Goal: Information Seeking & Learning: Learn about a topic

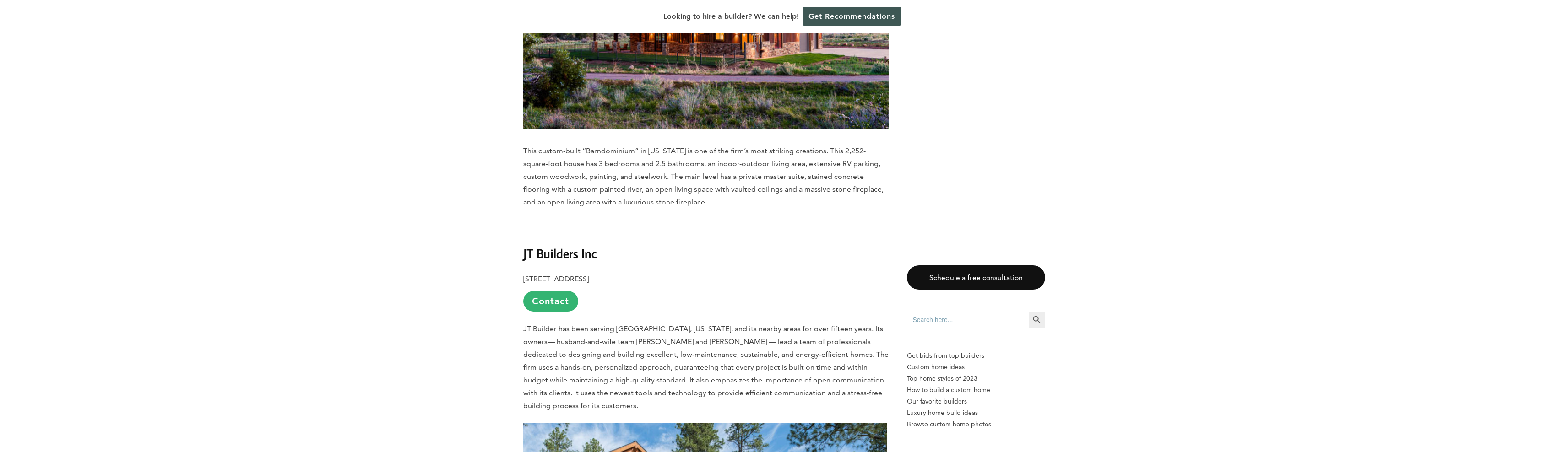
scroll to position [3491, 0]
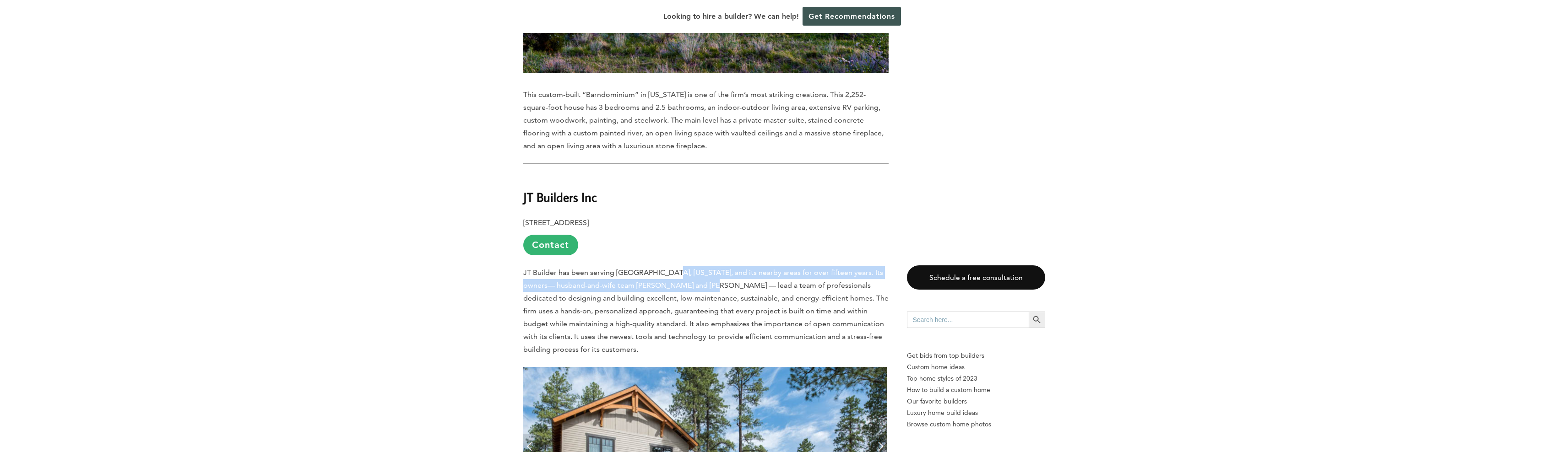
drag, startPoint x: 668, startPoint y: 225, endPoint x: 718, endPoint y: 233, distance: 50.6
click at [718, 268] on span "JT Builder has been serving [GEOGRAPHIC_DATA], [US_STATE], and its nearby areas…" at bounding box center [706, 311] width 366 height 86
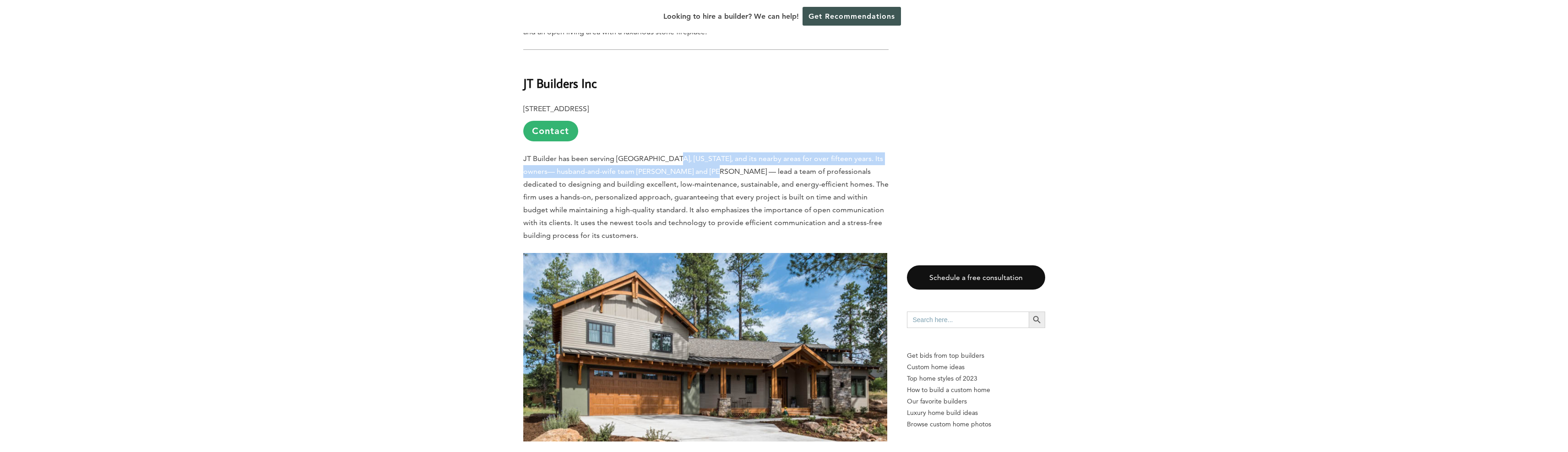
scroll to position [3611, 0]
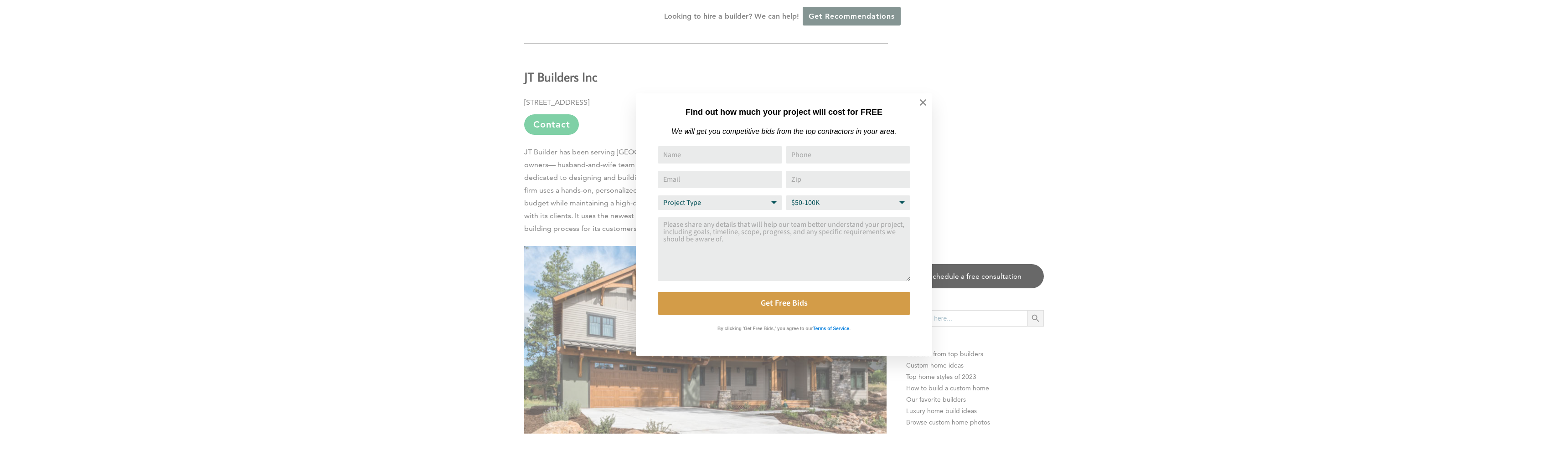
click at [421, 294] on div "Find out how much your project will cost for FREE We will get you competitive b…" at bounding box center [784, 225] width 1568 height 450
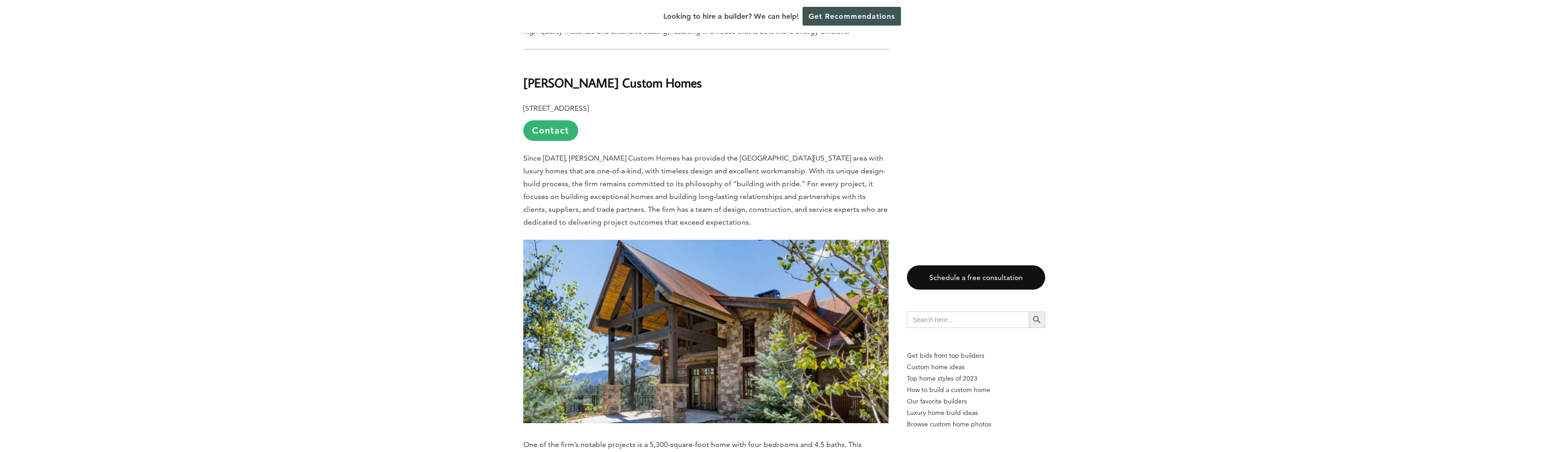
scroll to position [877, 0]
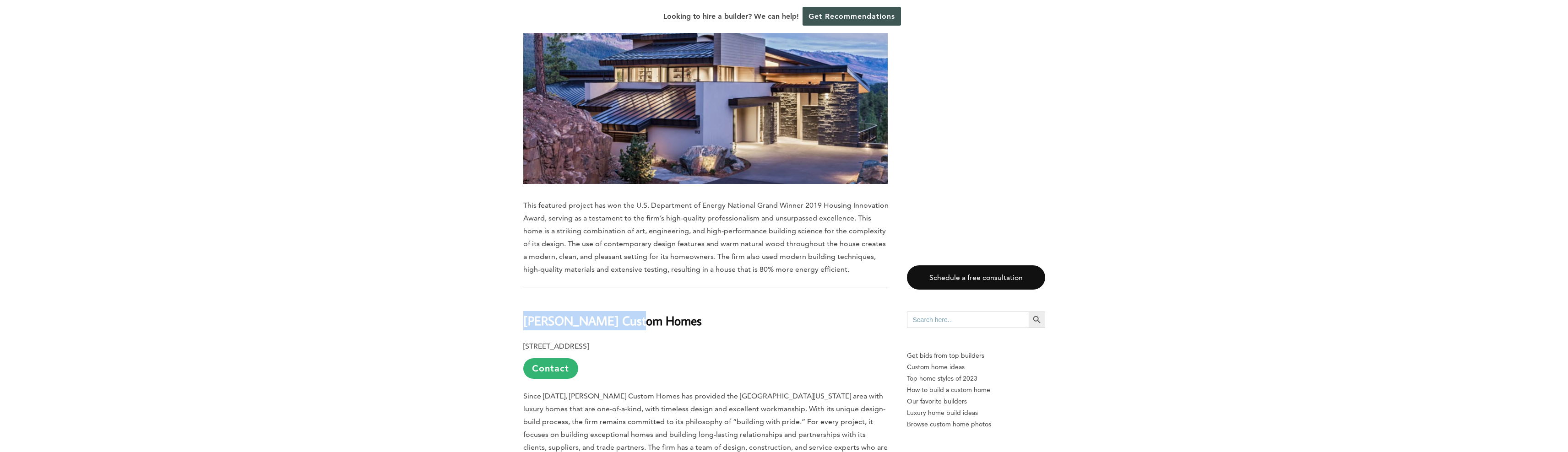
drag, startPoint x: 524, startPoint y: 285, endPoint x: 642, endPoint y: 277, distance: 118.3
click at [642, 312] on b "[PERSON_NAME] Custom Homes" at bounding box center [613, 320] width 179 height 16
copy b "[PERSON_NAME] Custom Homes"
click at [768, 392] on span "Since [DATE], [PERSON_NAME] Custom Homes has provided the [GEOGRAPHIC_DATA][US_…" at bounding box center [705, 428] width 364 height 73
click at [773, 392] on span "Since [DATE], [PERSON_NAME] Custom Homes has provided the [GEOGRAPHIC_DATA][US_…" at bounding box center [705, 428] width 364 height 73
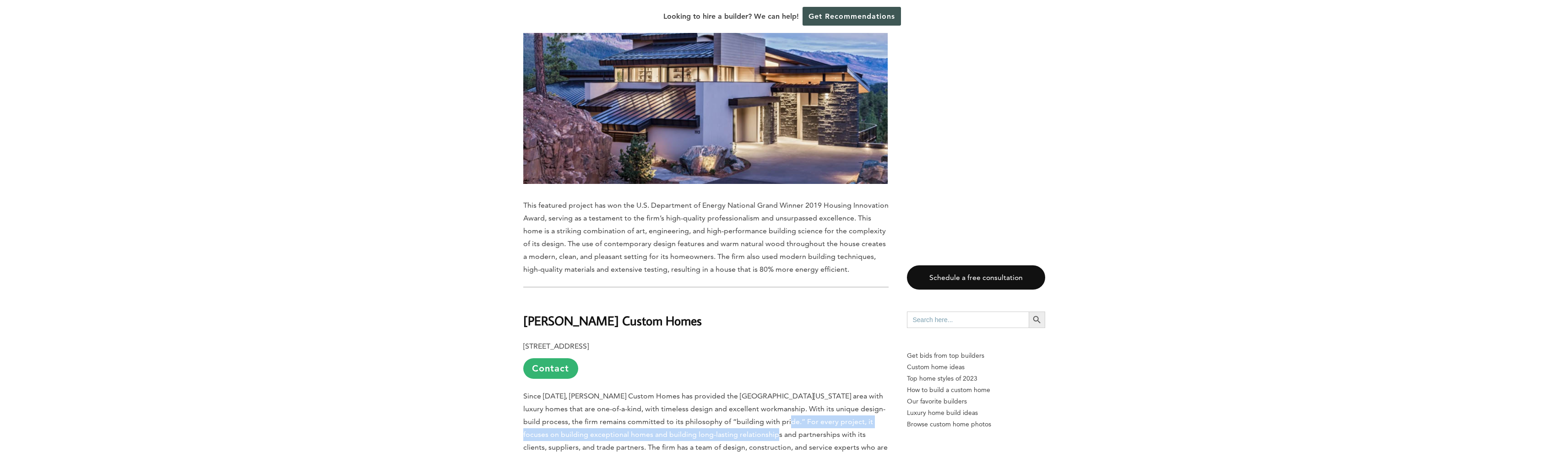
drag, startPoint x: 772, startPoint y: 391, endPoint x: 770, endPoint y: 396, distance: 5.4
click at [770, 396] on span "Since [DATE], [PERSON_NAME] Custom Homes has provided the [GEOGRAPHIC_DATA][US_…" at bounding box center [705, 428] width 364 height 73
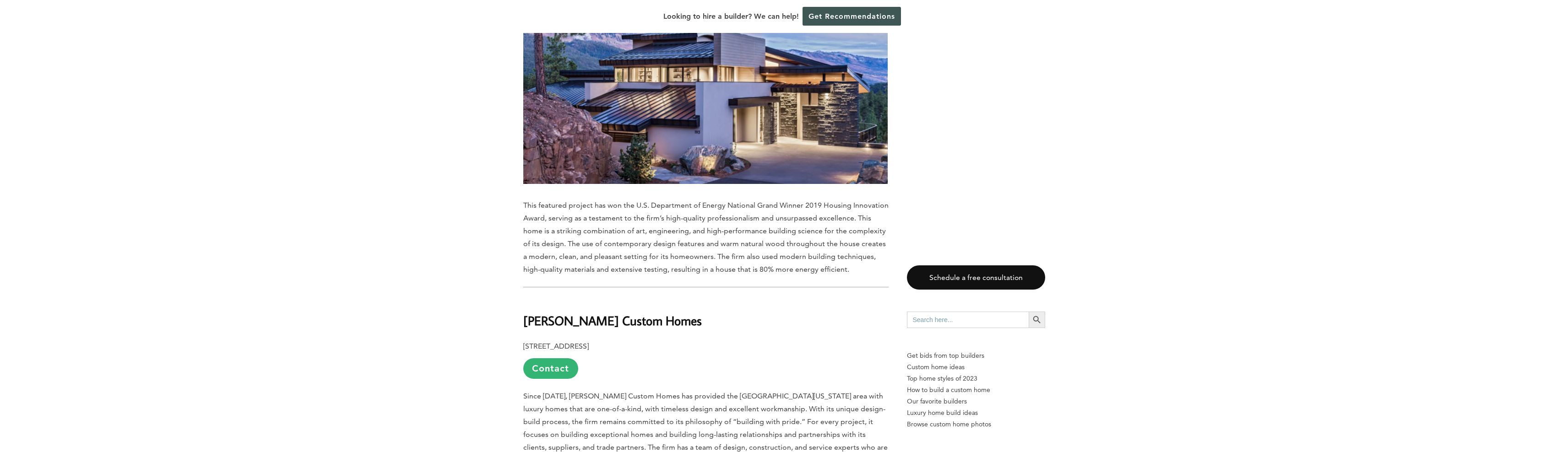
click at [768, 410] on span "Since [DATE], [PERSON_NAME] Custom Homes has provided the [GEOGRAPHIC_DATA][US_…" at bounding box center [705, 428] width 364 height 73
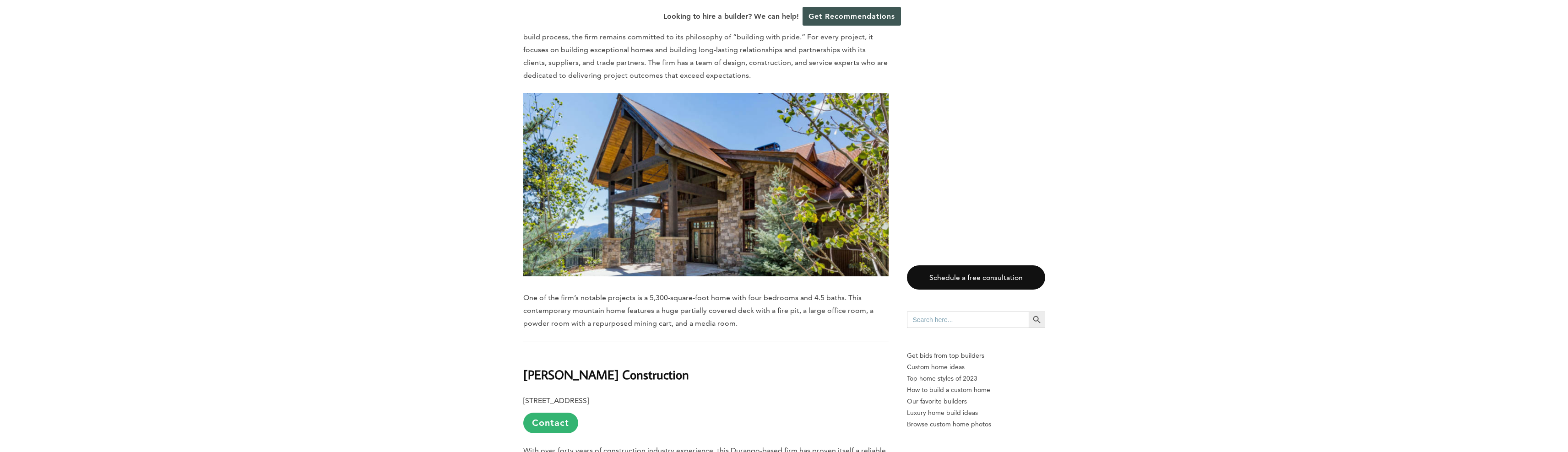
scroll to position [1033, 0]
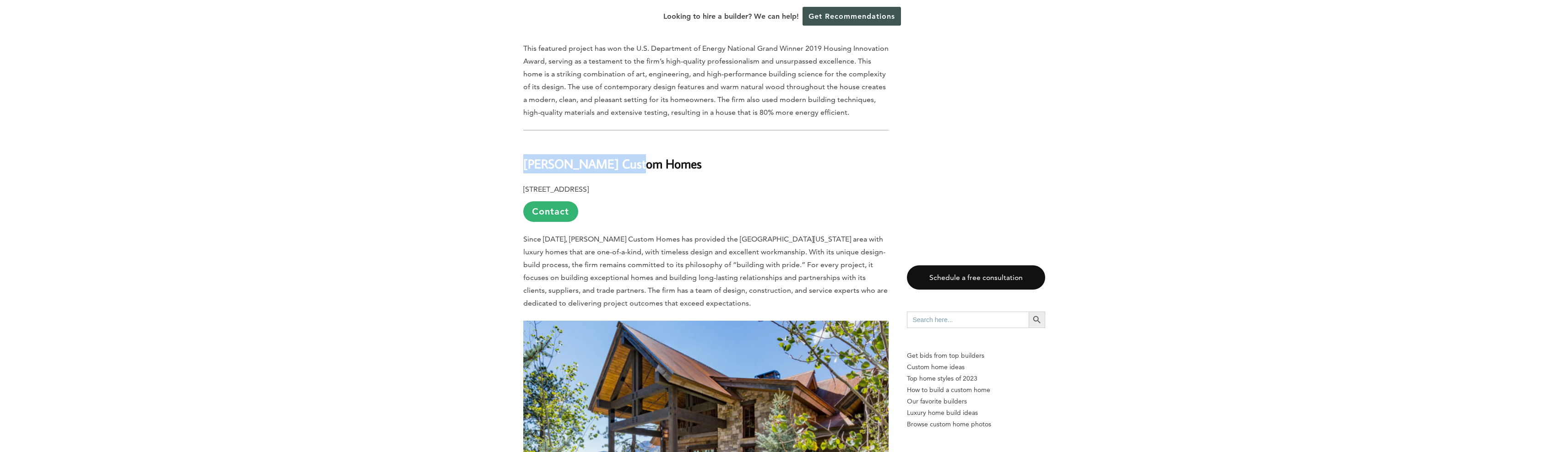
drag, startPoint x: 526, startPoint y: 129, endPoint x: 666, endPoint y: 136, distance: 140.2
click at [666, 141] on h2 "[PERSON_NAME] Custom Homes" at bounding box center [706, 157] width 366 height 32
copy b "[PERSON_NAME] Custom Homes"
